Goal: Navigation & Orientation: Find specific page/section

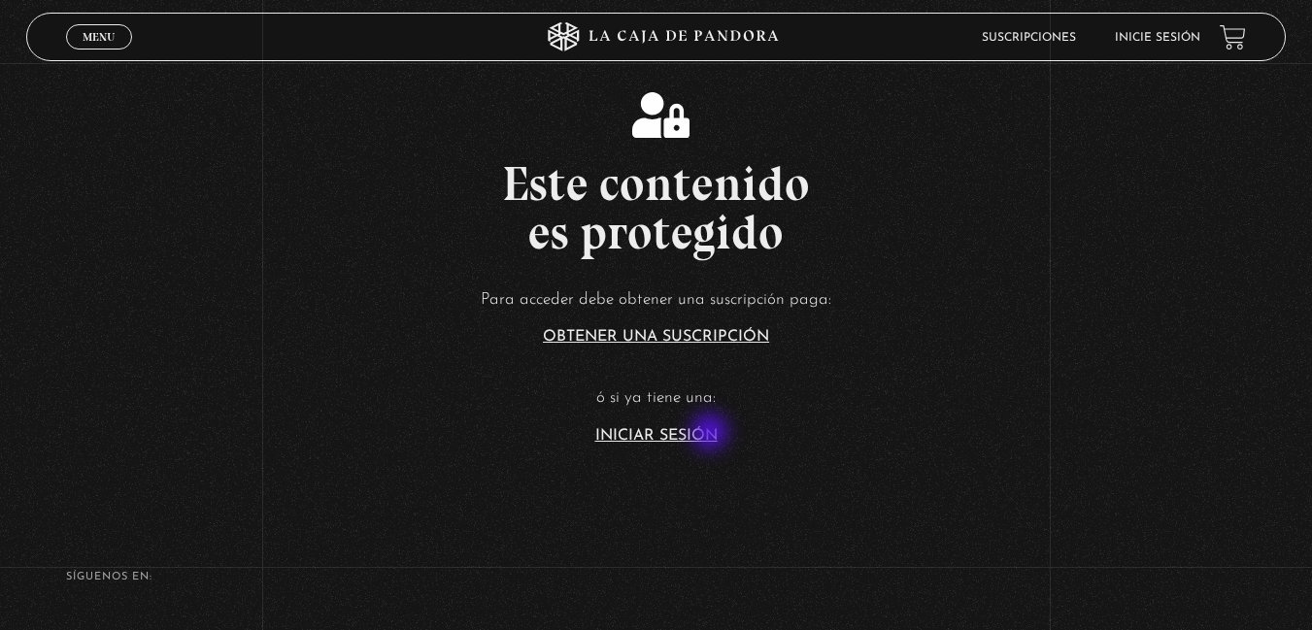
click at [712, 434] on link "Iniciar Sesión" at bounding box center [656, 436] width 122 height 16
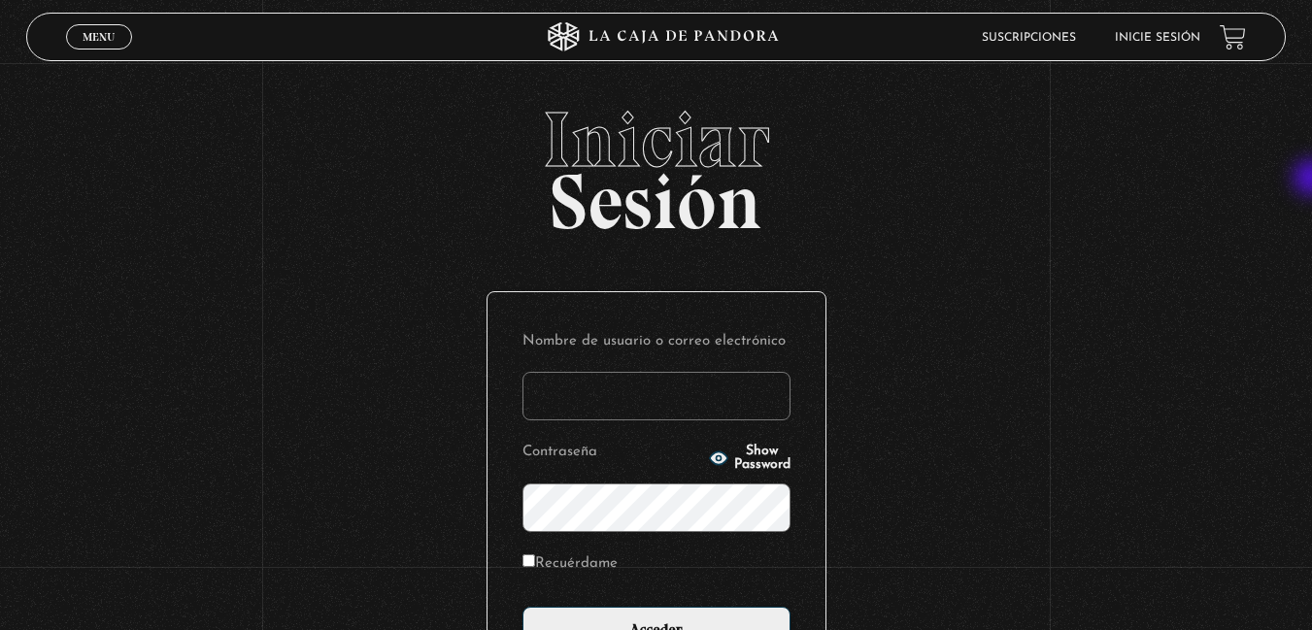
type input "carlomena"
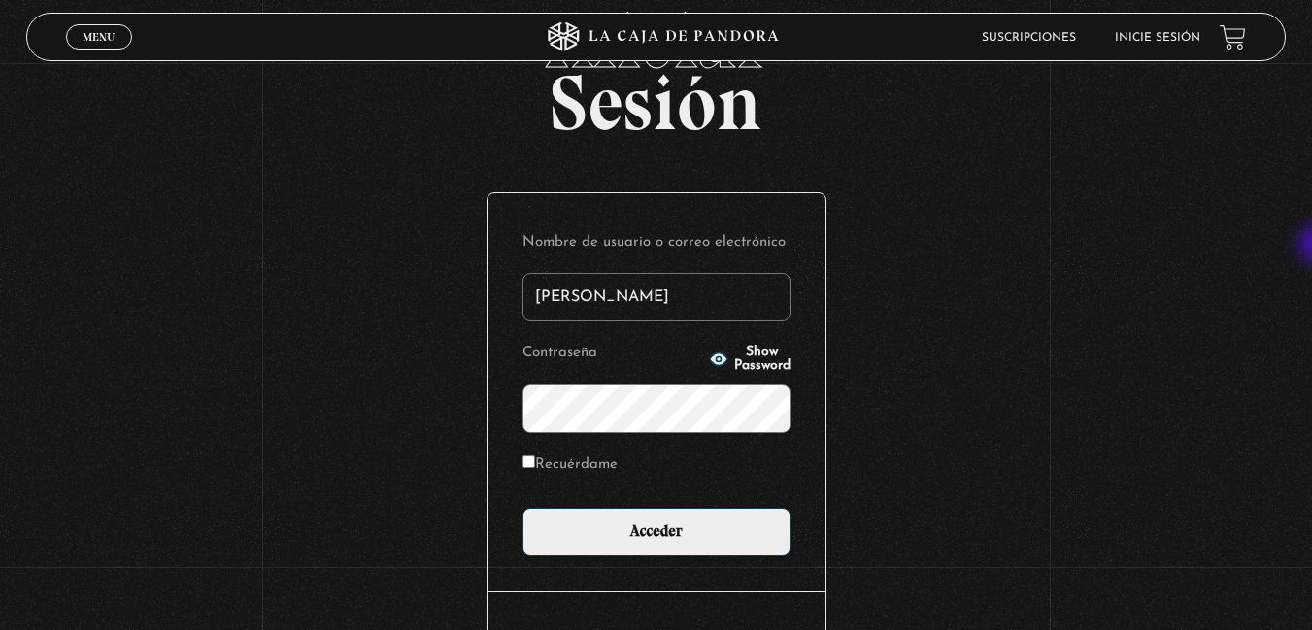
scroll to position [103, 0]
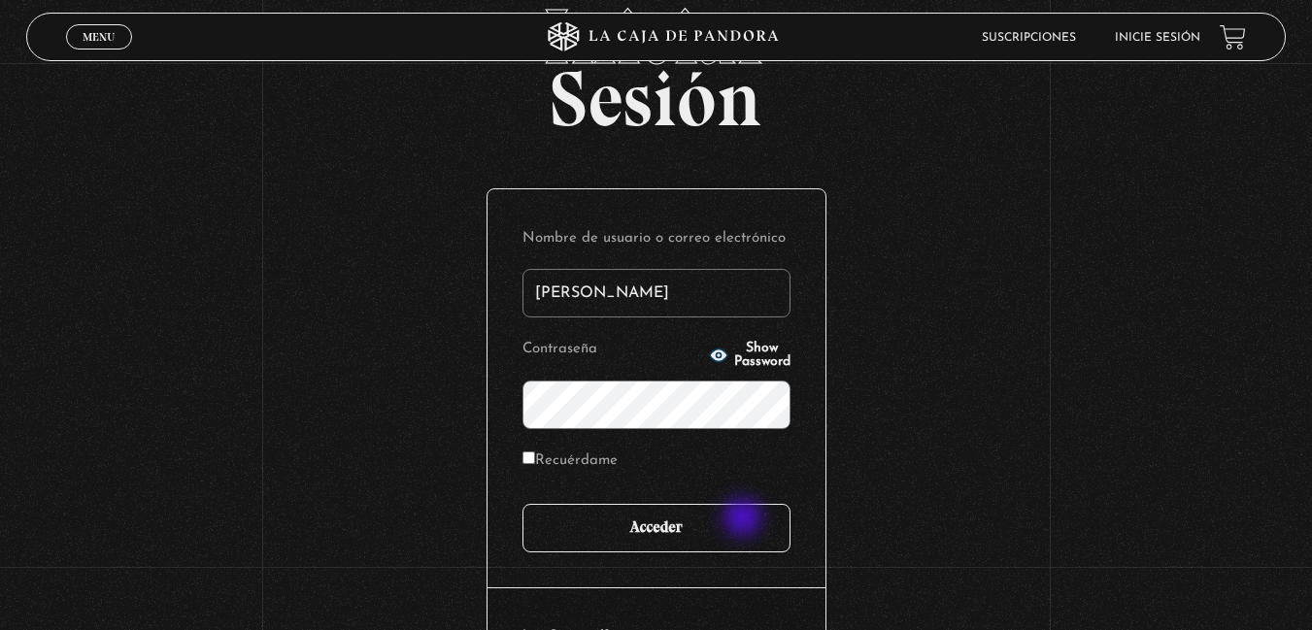
click at [745, 520] on input "Acceder" at bounding box center [657, 528] width 268 height 49
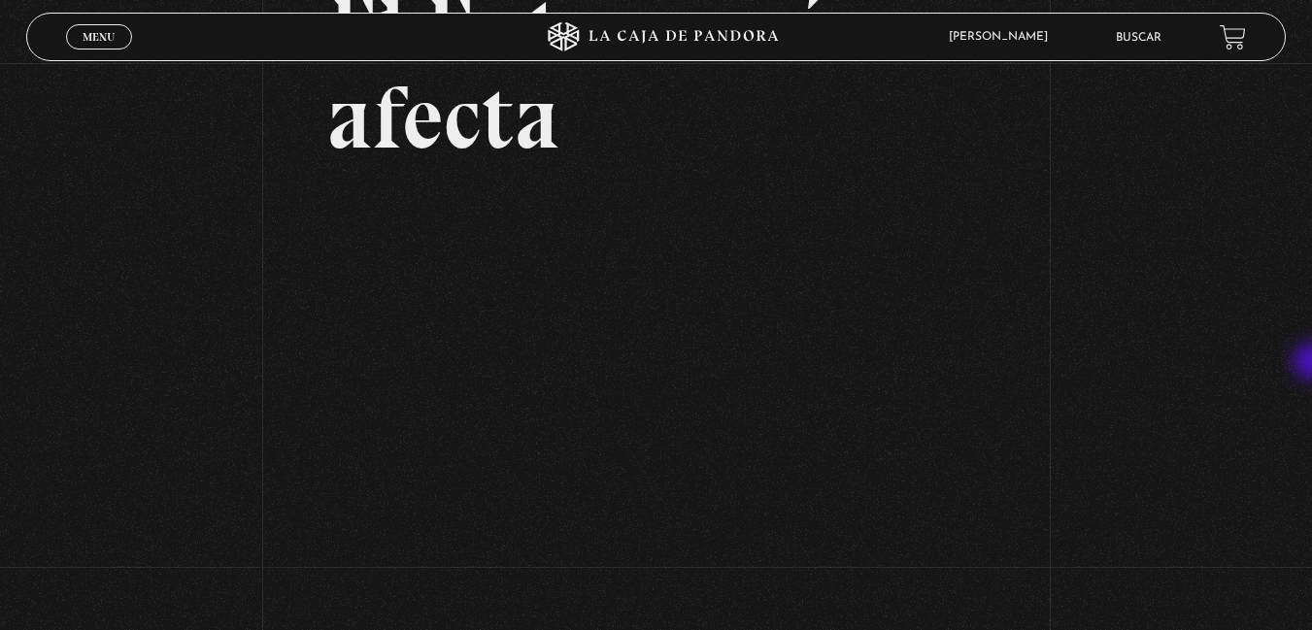
scroll to position [186, 0]
